Goal: Use online tool/utility: Utilize a website feature to perform a specific function

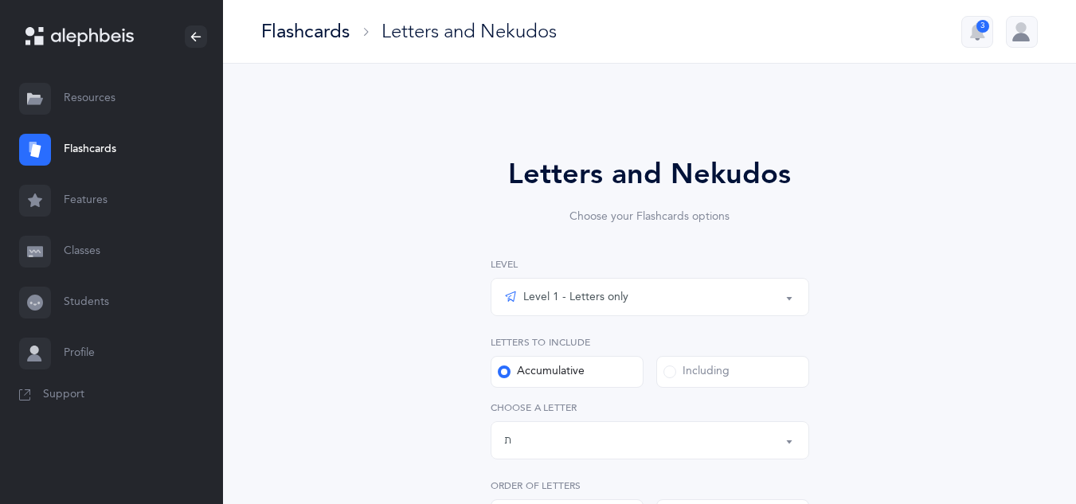
select select "27"
select select "single"
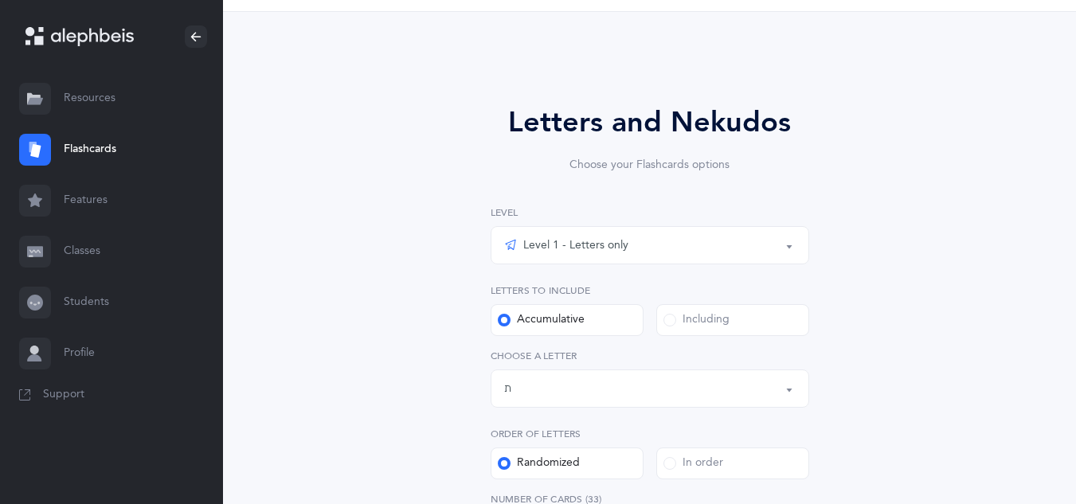
scroll to position [104, 0]
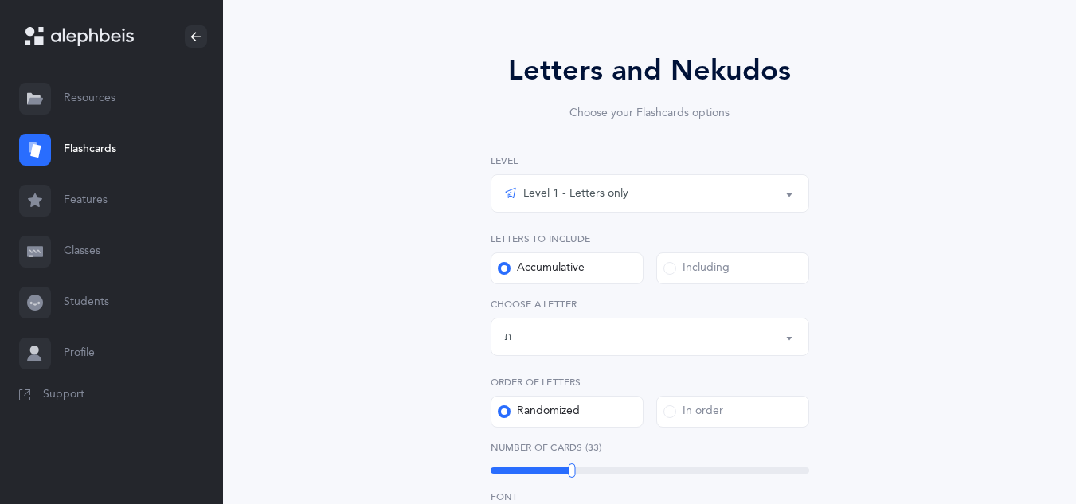
click at [511, 338] on div "Letters up until: ת" at bounding box center [649, 336] width 291 height 27
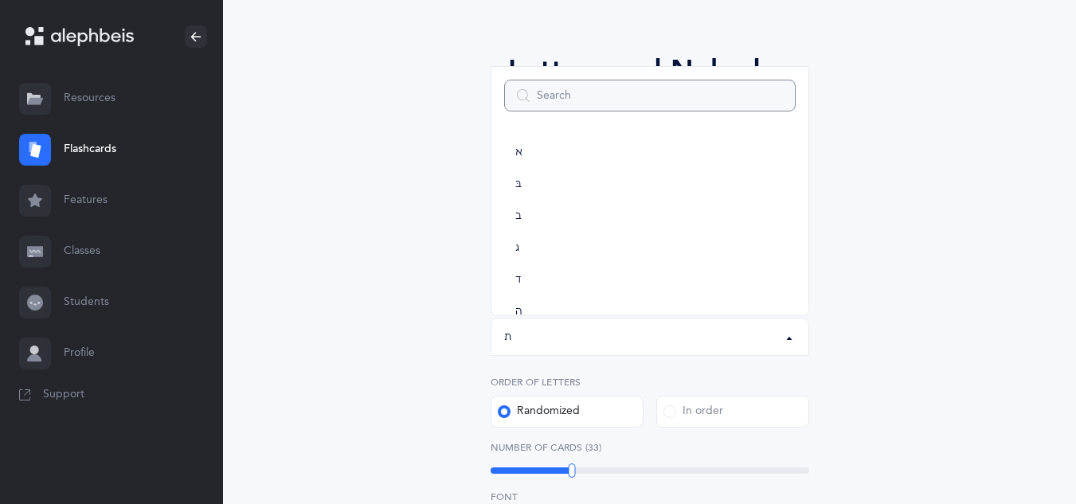
scroll to position [0, 0]
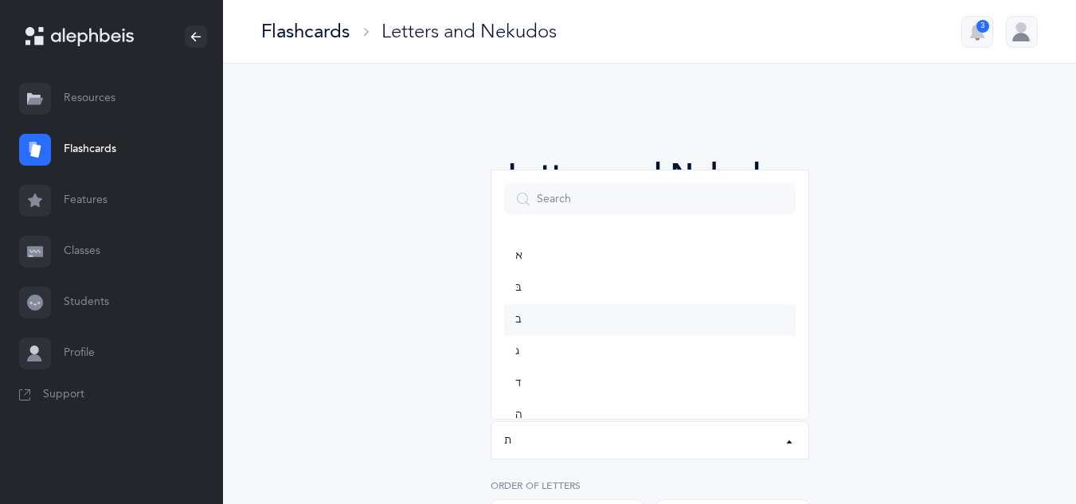
click at [519, 312] on link "ב" at bounding box center [649, 320] width 291 height 32
select select "2"
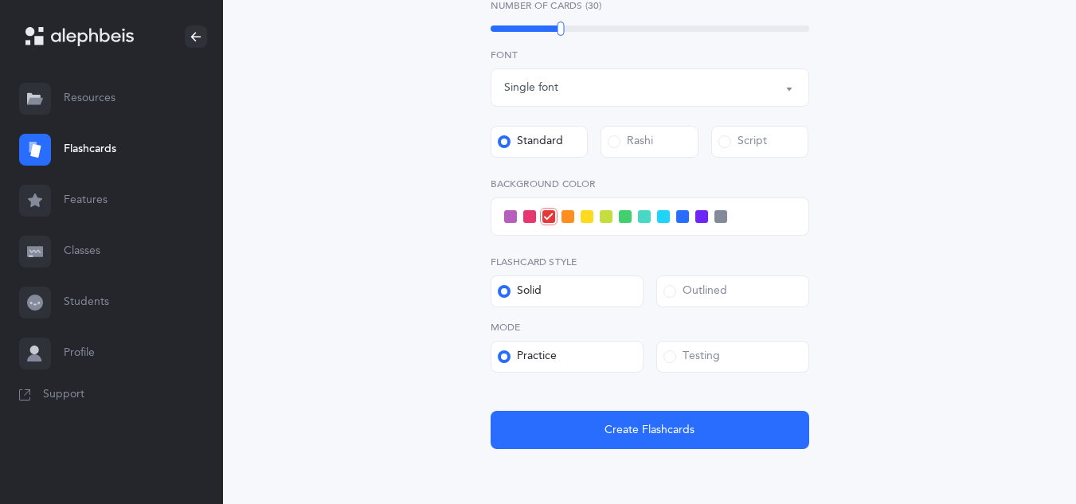
scroll to position [618, 0]
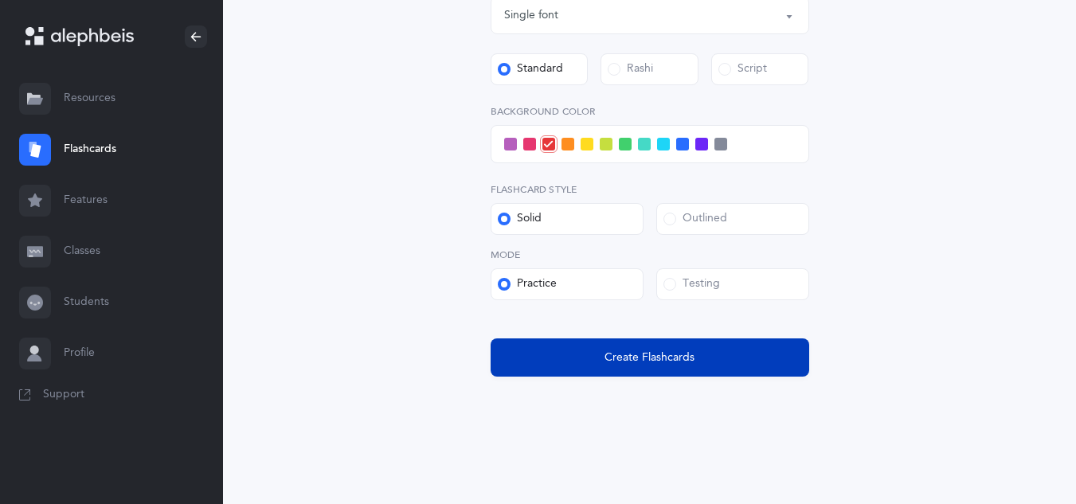
click at [536, 361] on button "Create Flashcards" at bounding box center [650, 357] width 319 height 38
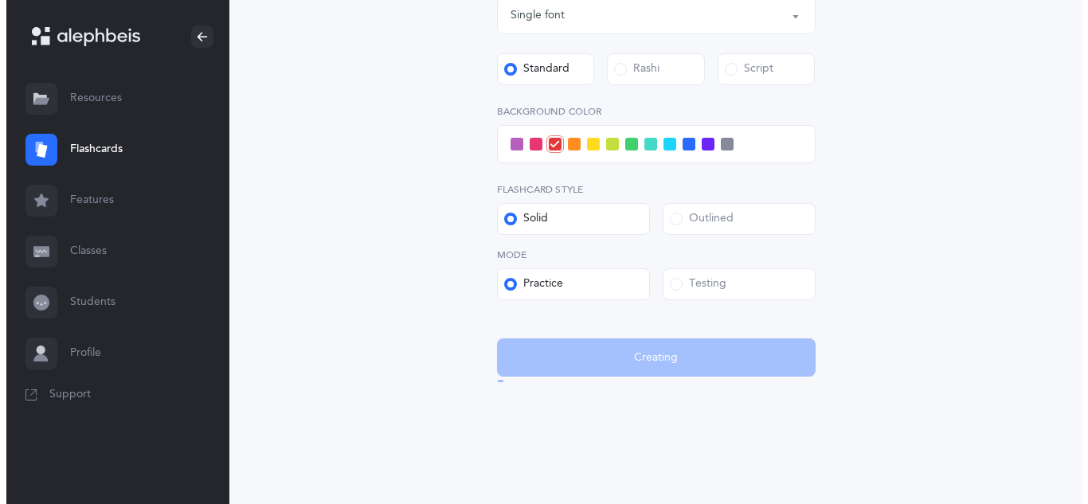
scroll to position [0, 0]
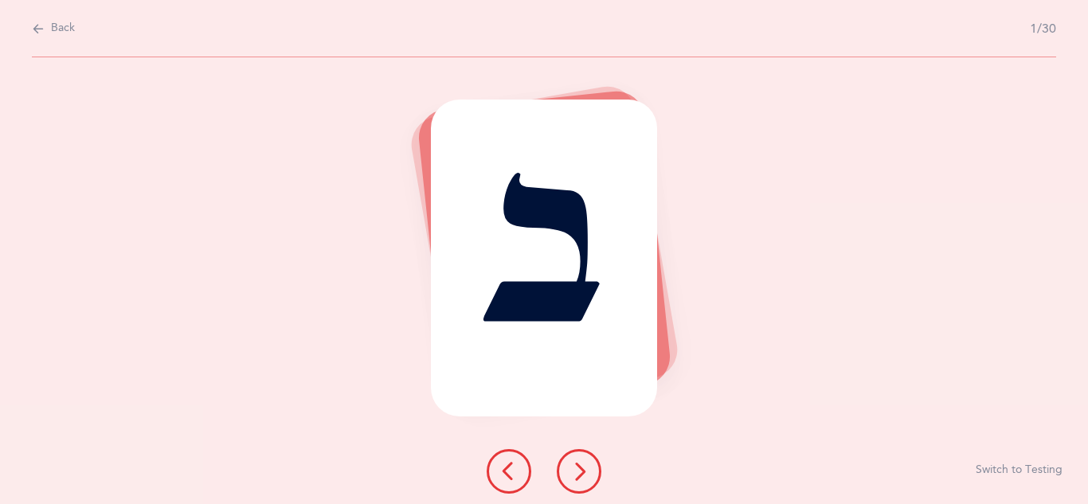
click at [577, 466] on icon at bounding box center [578, 471] width 19 height 19
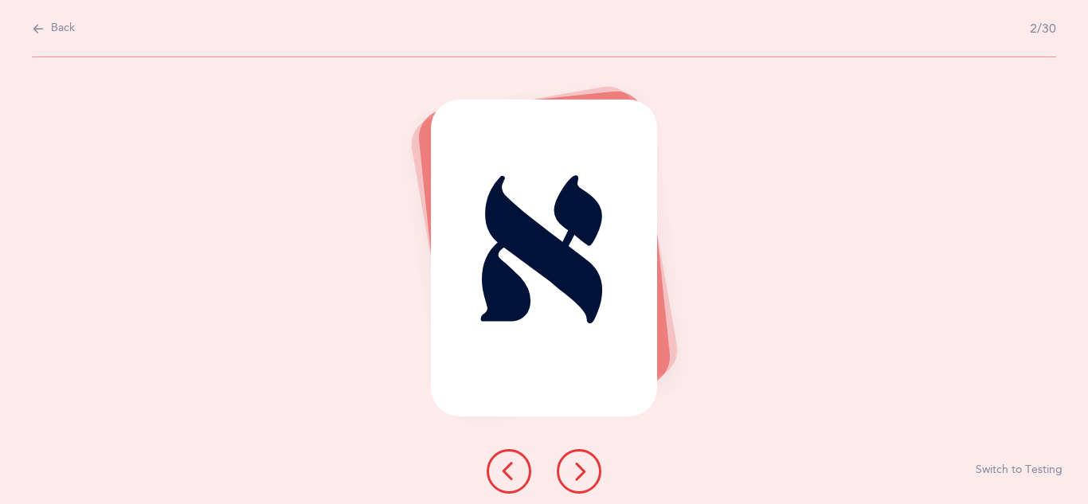
click at [569, 466] on icon at bounding box center [578, 471] width 19 height 19
click at [679, 483] on div "א Switch to Testing" at bounding box center [544, 280] width 1088 height 447
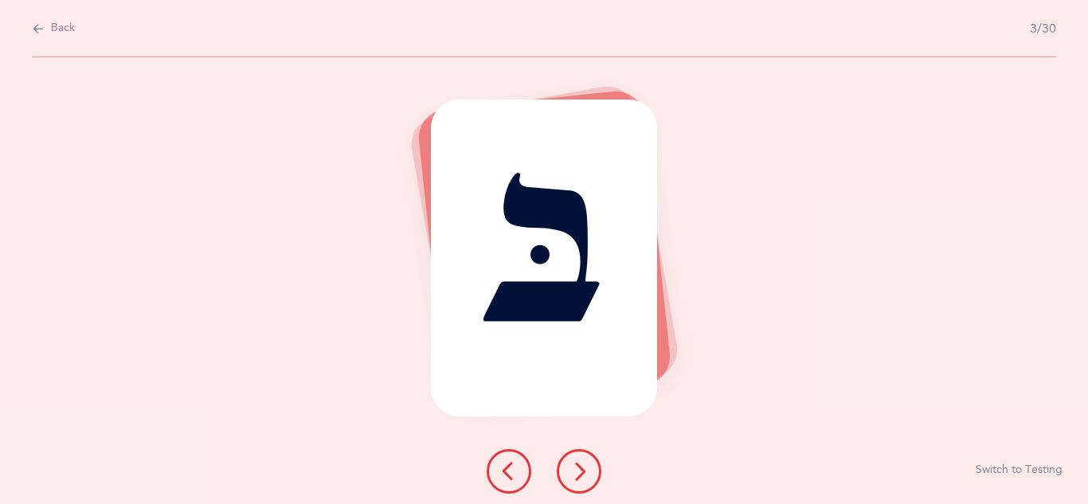
click at [582, 471] on icon at bounding box center [578, 471] width 19 height 19
click at [575, 476] on icon at bounding box center [578, 471] width 19 height 19
click at [573, 476] on icon at bounding box center [578, 471] width 19 height 19
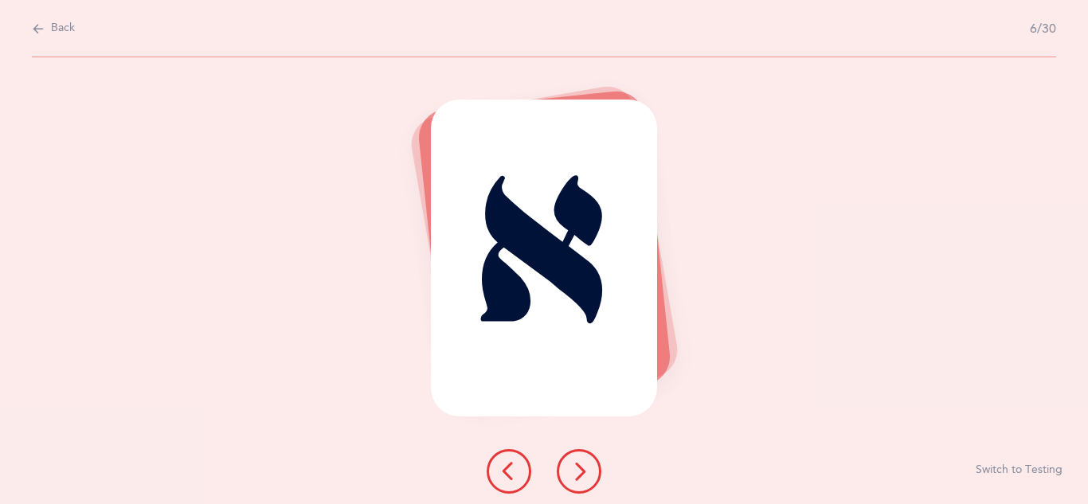
click at [573, 469] on icon at bounding box center [578, 471] width 19 height 19
click at [570, 479] on icon at bounding box center [578, 471] width 19 height 19
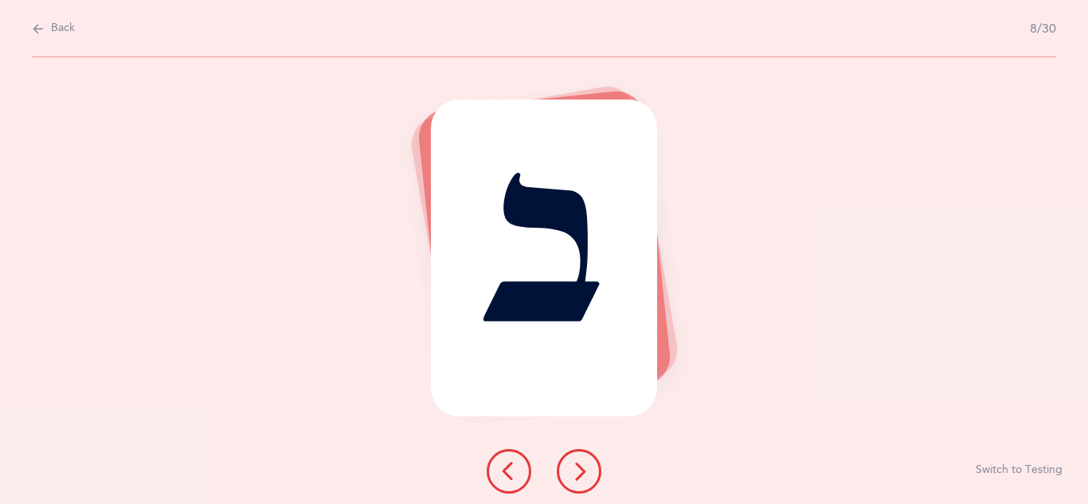
click at [577, 468] on icon at bounding box center [578, 471] width 19 height 19
click at [596, 464] on button at bounding box center [579, 471] width 45 height 45
click at [572, 468] on icon at bounding box center [578, 471] width 19 height 19
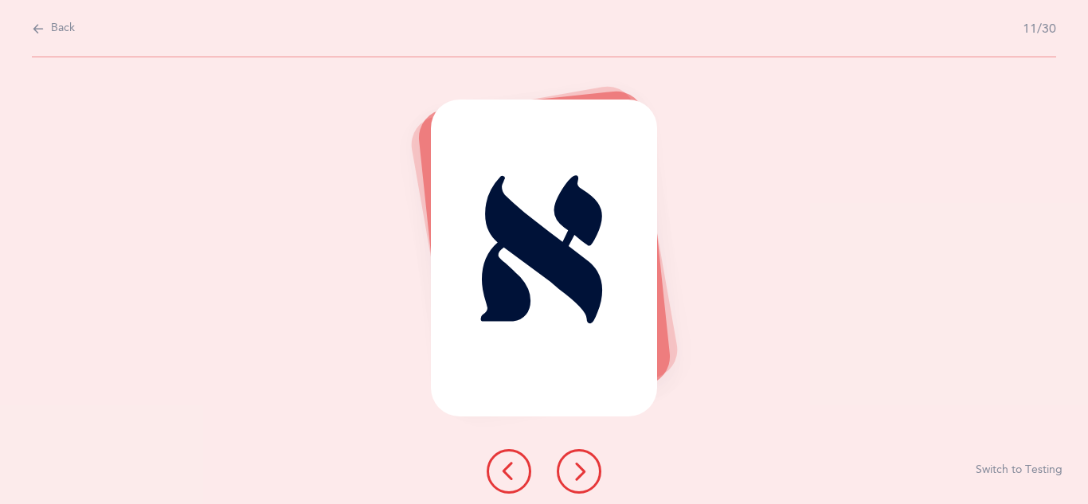
click at [579, 479] on icon at bounding box center [578, 471] width 19 height 19
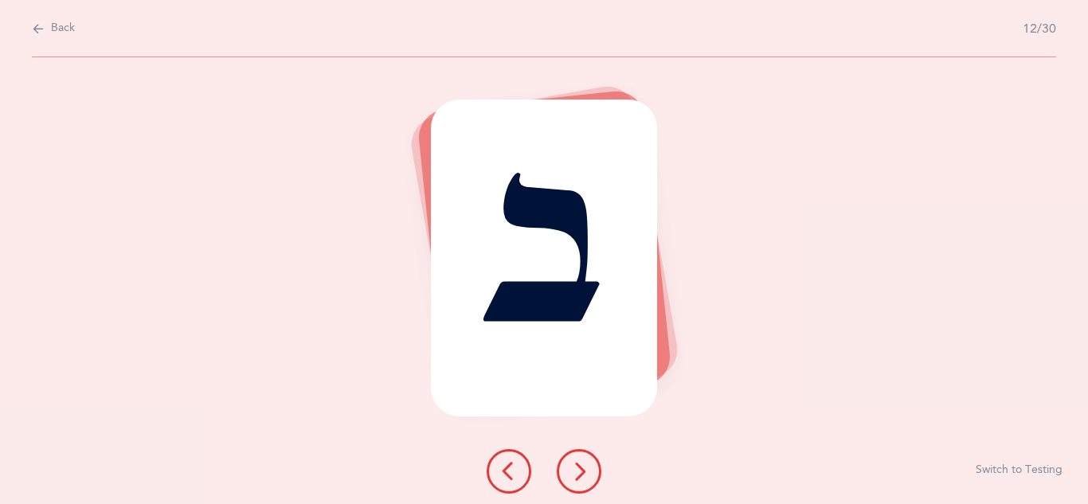
click at [569, 469] on icon at bounding box center [578, 471] width 19 height 19
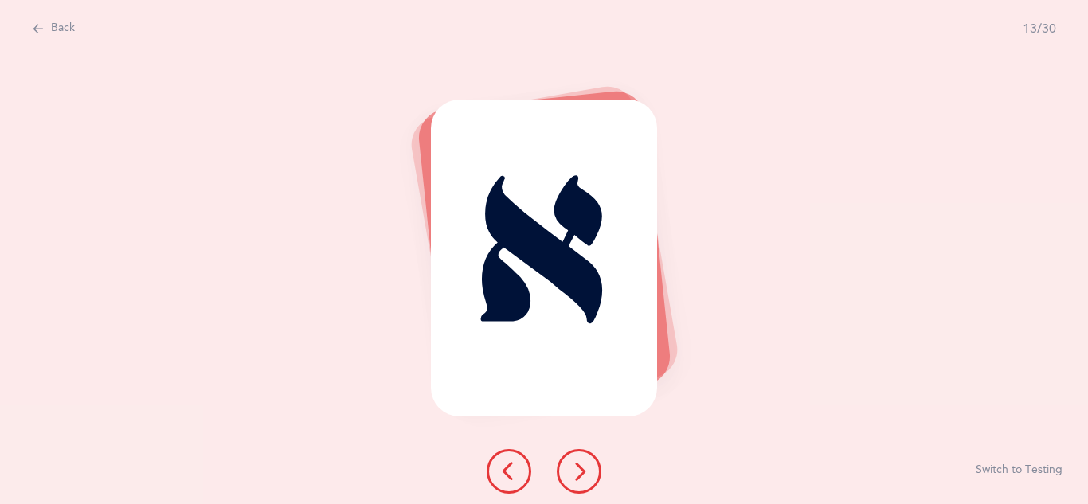
click at [577, 474] on icon at bounding box center [578, 471] width 19 height 19
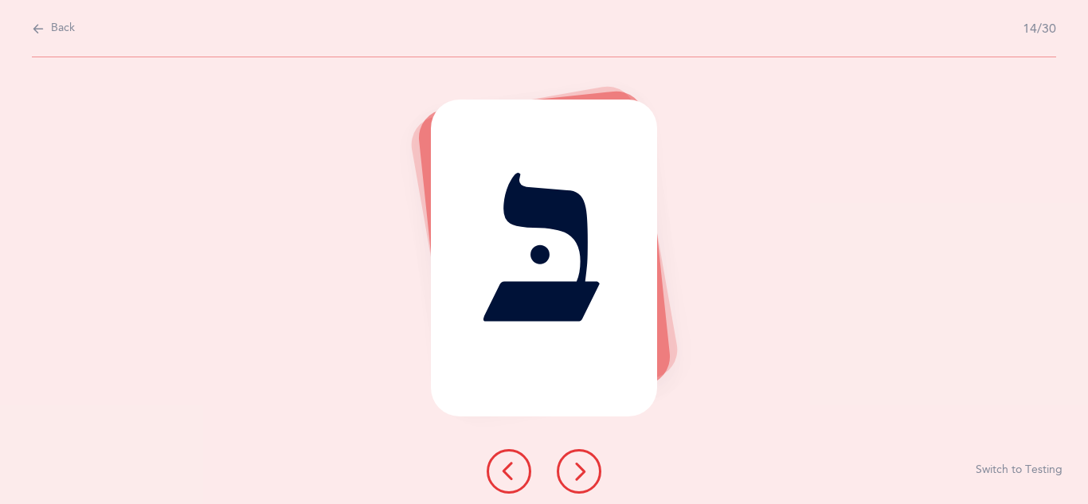
click at [571, 472] on icon at bounding box center [578, 471] width 19 height 19
click at [569, 467] on button at bounding box center [579, 471] width 45 height 45
click at [579, 475] on icon at bounding box center [578, 471] width 19 height 19
click at [576, 488] on button at bounding box center [579, 471] width 45 height 45
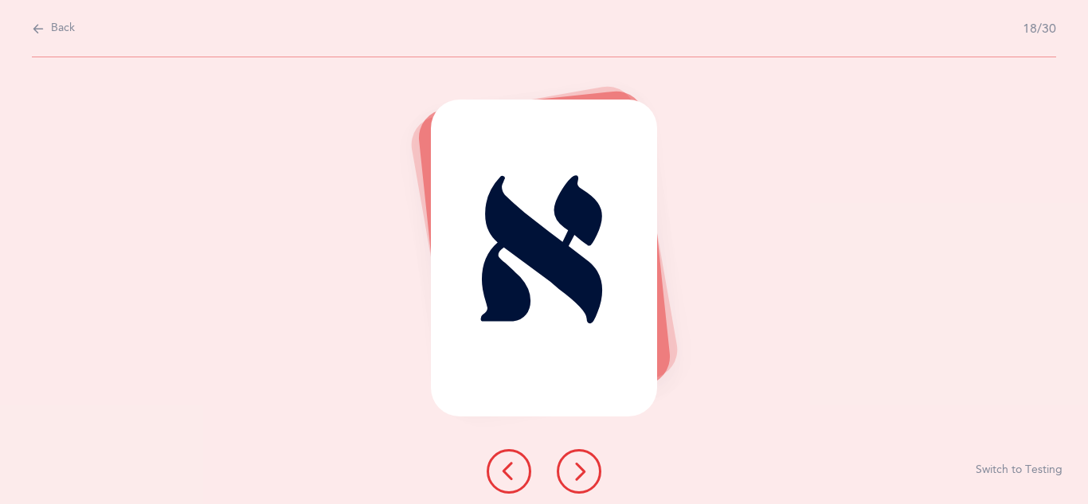
click at [579, 489] on button at bounding box center [579, 471] width 45 height 45
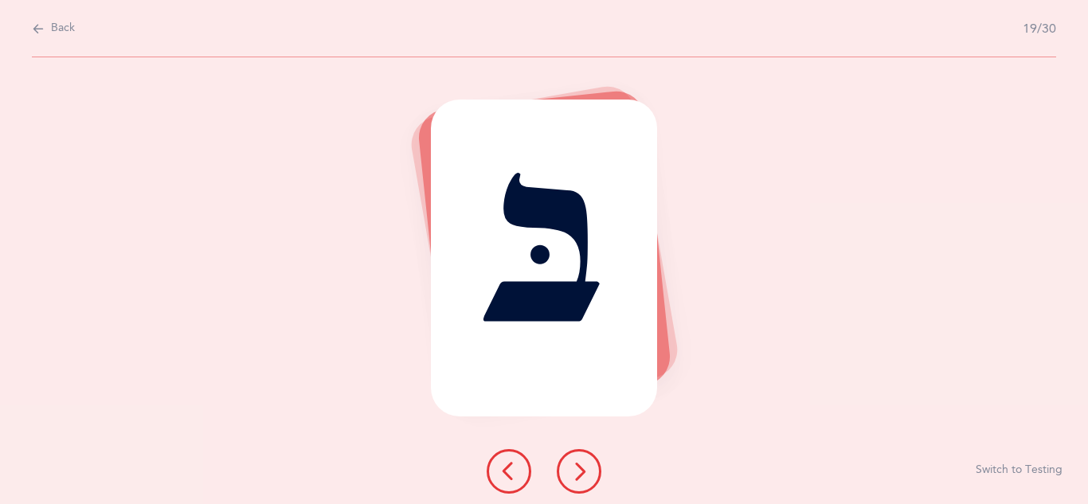
click at [577, 481] on button at bounding box center [579, 471] width 45 height 45
click at [581, 452] on button at bounding box center [579, 471] width 45 height 45
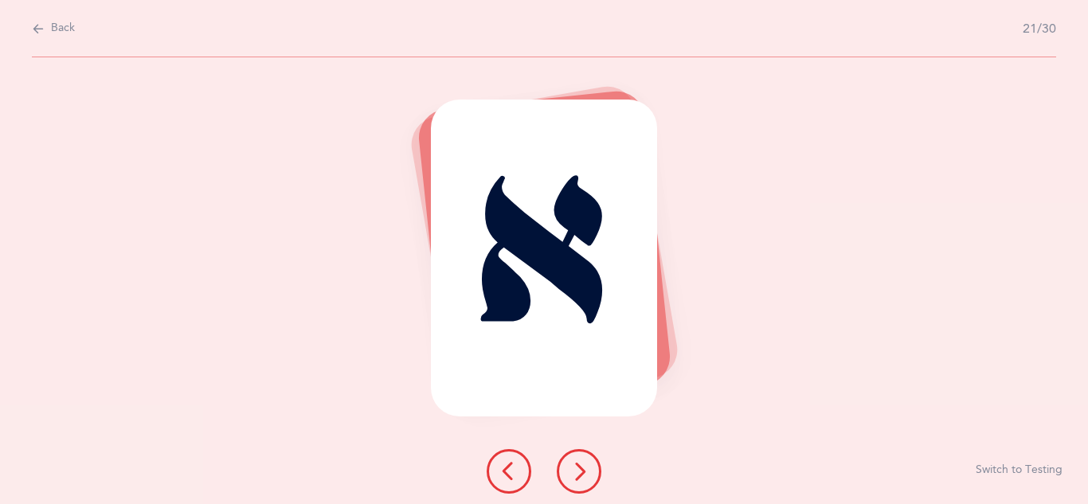
click at [584, 471] on icon at bounding box center [578, 471] width 19 height 19
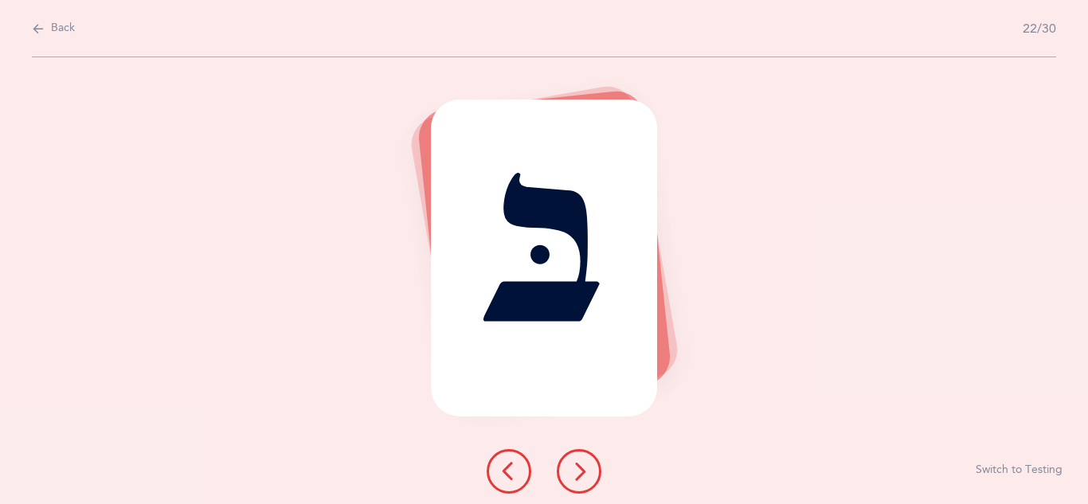
click at [581, 468] on icon at bounding box center [578, 471] width 19 height 19
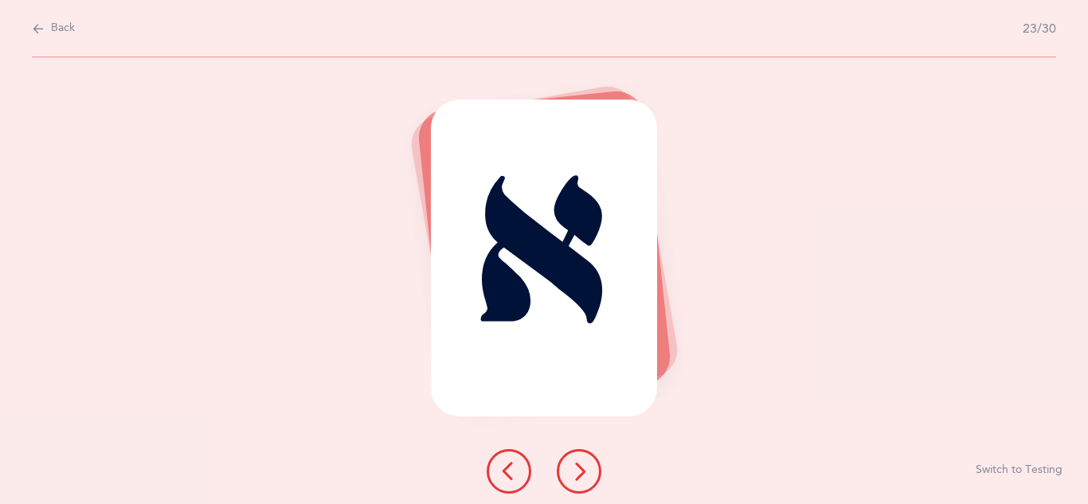
click at [578, 465] on icon at bounding box center [578, 471] width 19 height 19
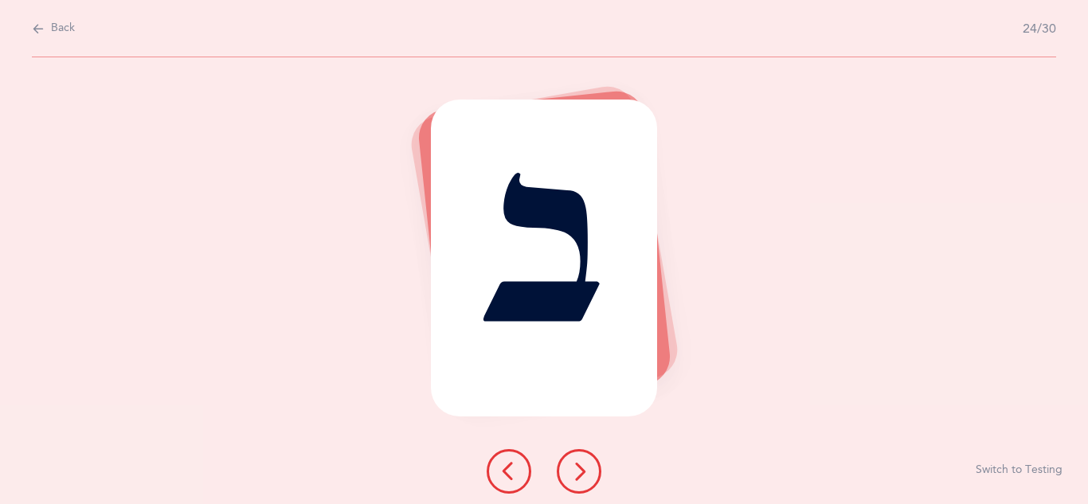
click at [577, 475] on icon at bounding box center [578, 471] width 19 height 19
click at [575, 480] on icon at bounding box center [578, 471] width 19 height 19
click at [586, 484] on button at bounding box center [579, 471] width 45 height 45
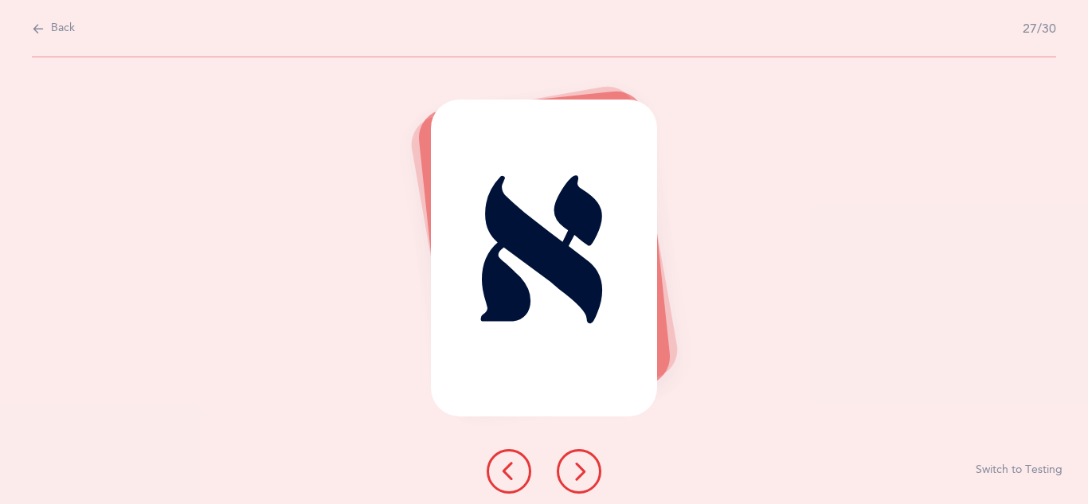
click at [586, 485] on button at bounding box center [579, 471] width 45 height 45
click at [589, 477] on button at bounding box center [579, 471] width 45 height 45
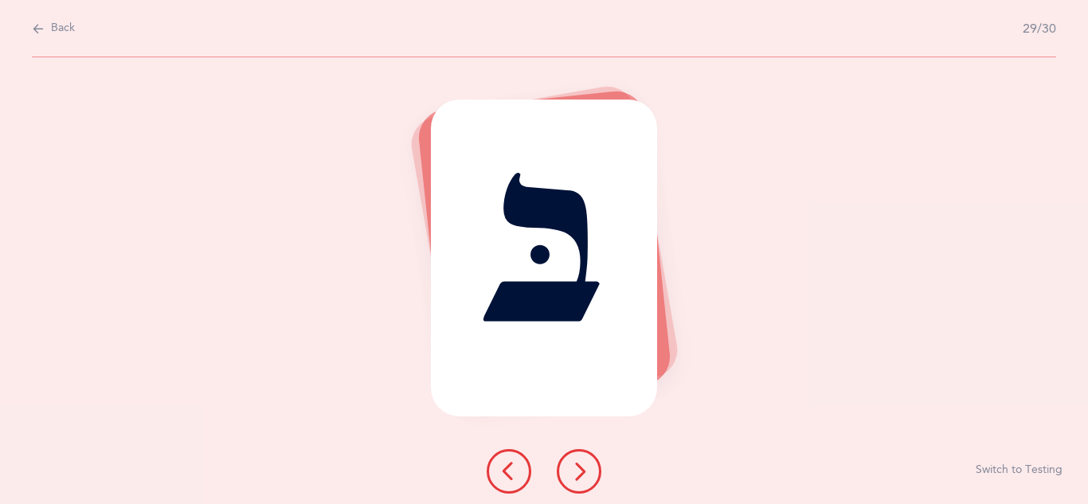
click at [586, 474] on icon at bounding box center [578, 471] width 19 height 19
click at [584, 466] on icon at bounding box center [578, 471] width 19 height 19
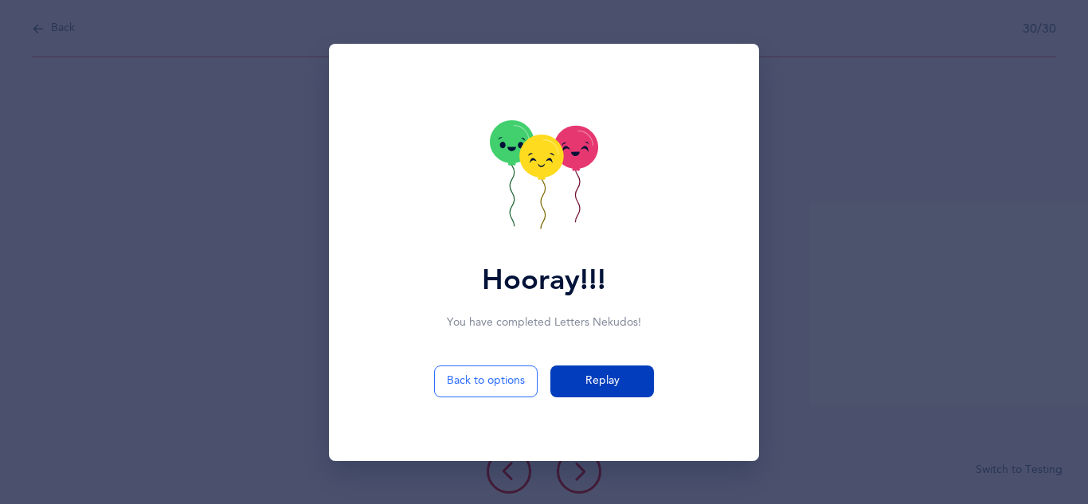
click at [592, 391] on button "Replay" at bounding box center [602, 382] width 104 height 32
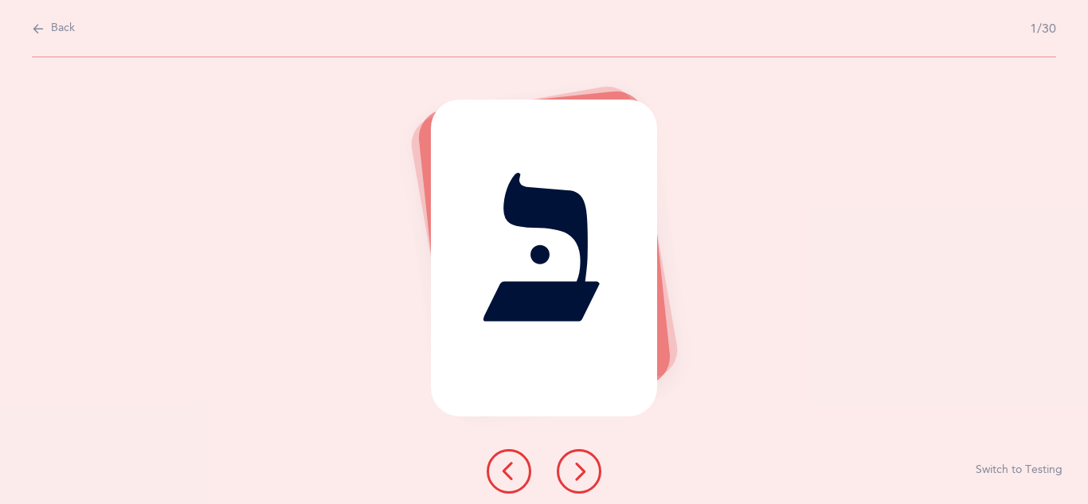
click at [576, 464] on icon at bounding box center [578, 471] width 19 height 19
click at [581, 473] on icon at bounding box center [578, 471] width 19 height 19
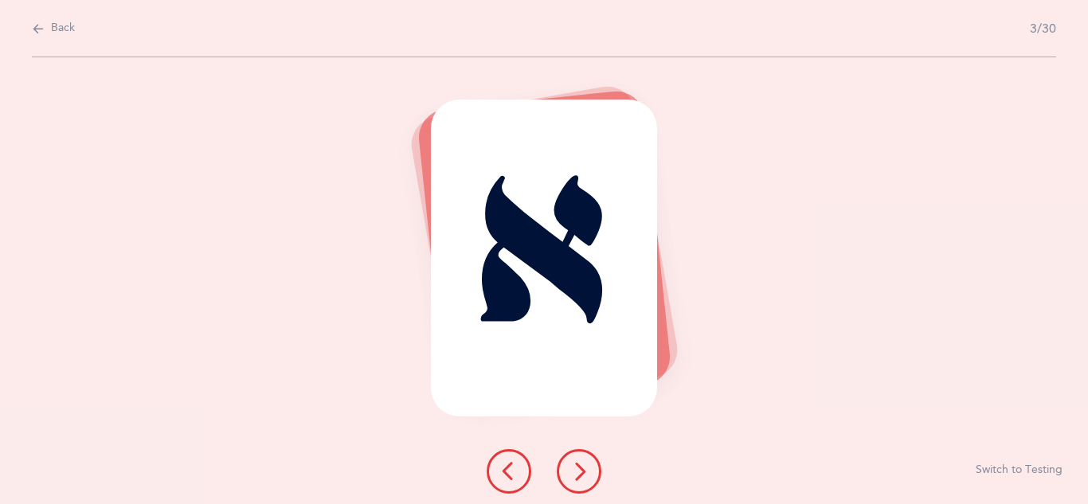
click at [581, 456] on button at bounding box center [579, 471] width 45 height 45
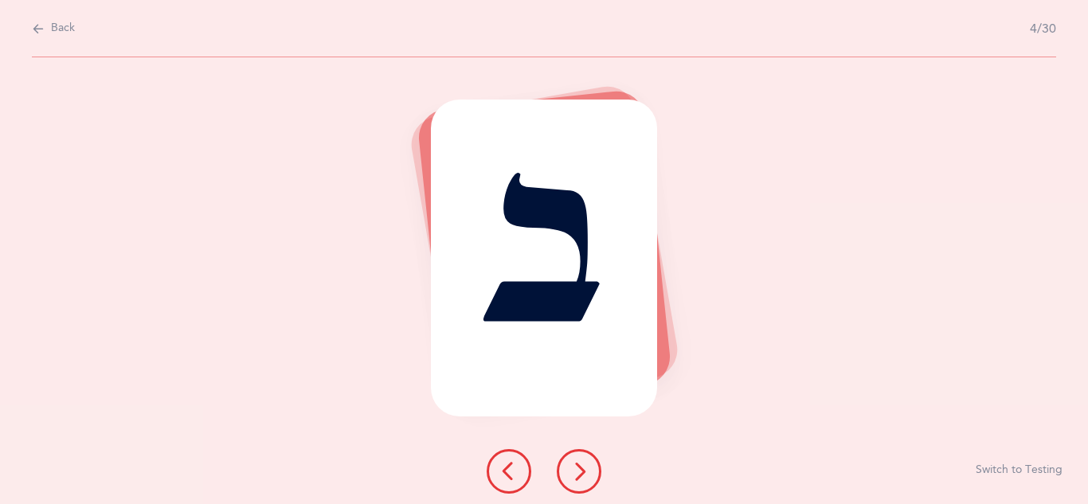
click at [581, 467] on icon at bounding box center [578, 471] width 19 height 19
click at [581, 473] on icon at bounding box center [578, 471] width 19 height 19
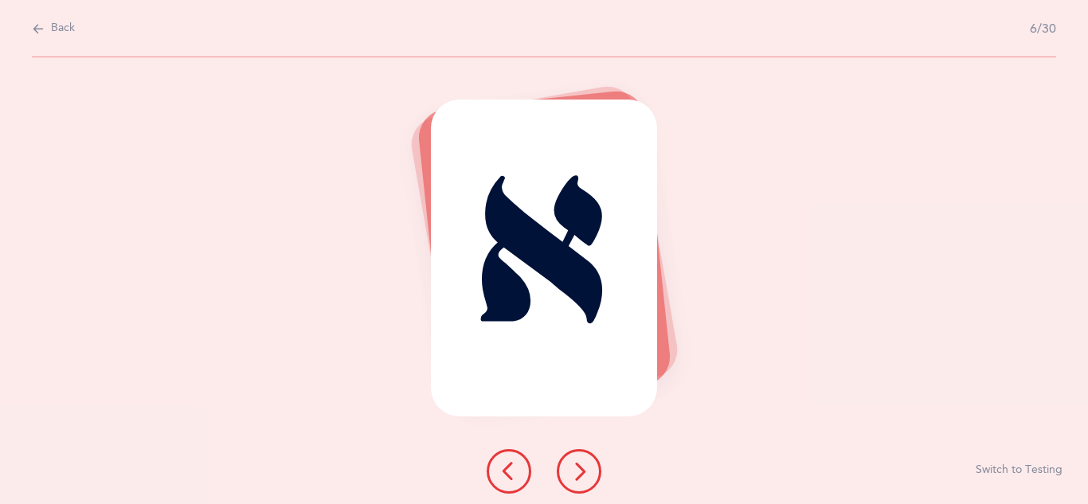
click at [578, 475] on icon at bounding box center [578, 471] width 19 height 19
click at [577, 471] on icon at bounding box center [578, 471] width 19 height 19
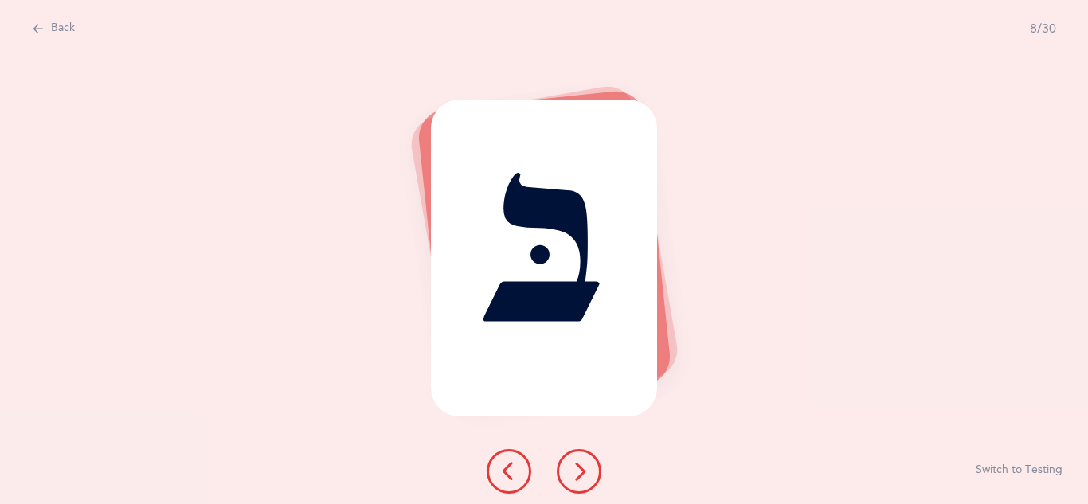
click at [595, 461] on button at bounding box center [579, 471] width 45 height 45
click at [594, 464] on button at bounding box center [579, 471] width 45 height 45
click at [581, 462] on icon at bounding box center [578, 471] width 19 height 19
